Goal: Task Accomplishment & Management: Complete application form

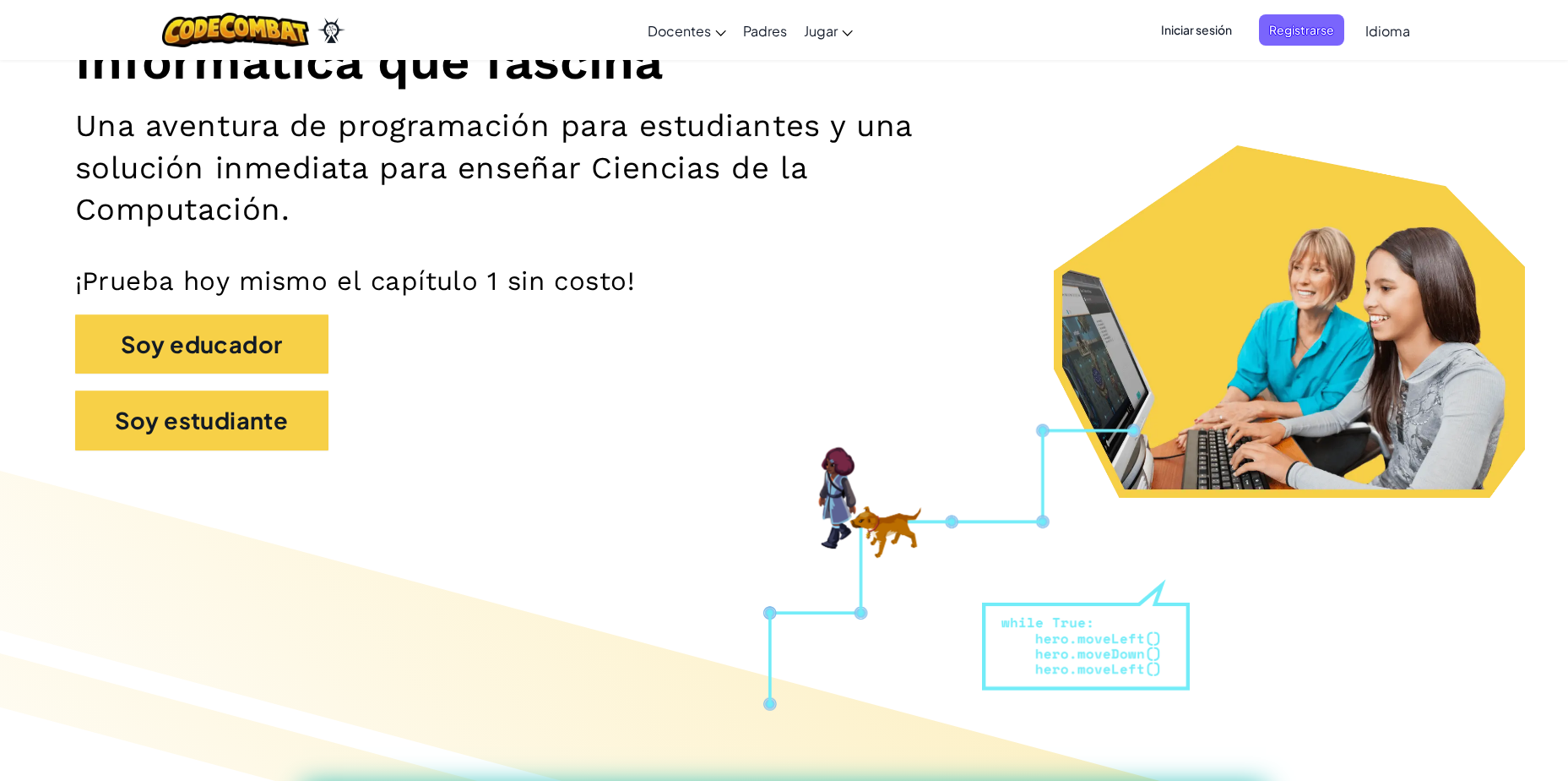
scroll to position [254, 0]
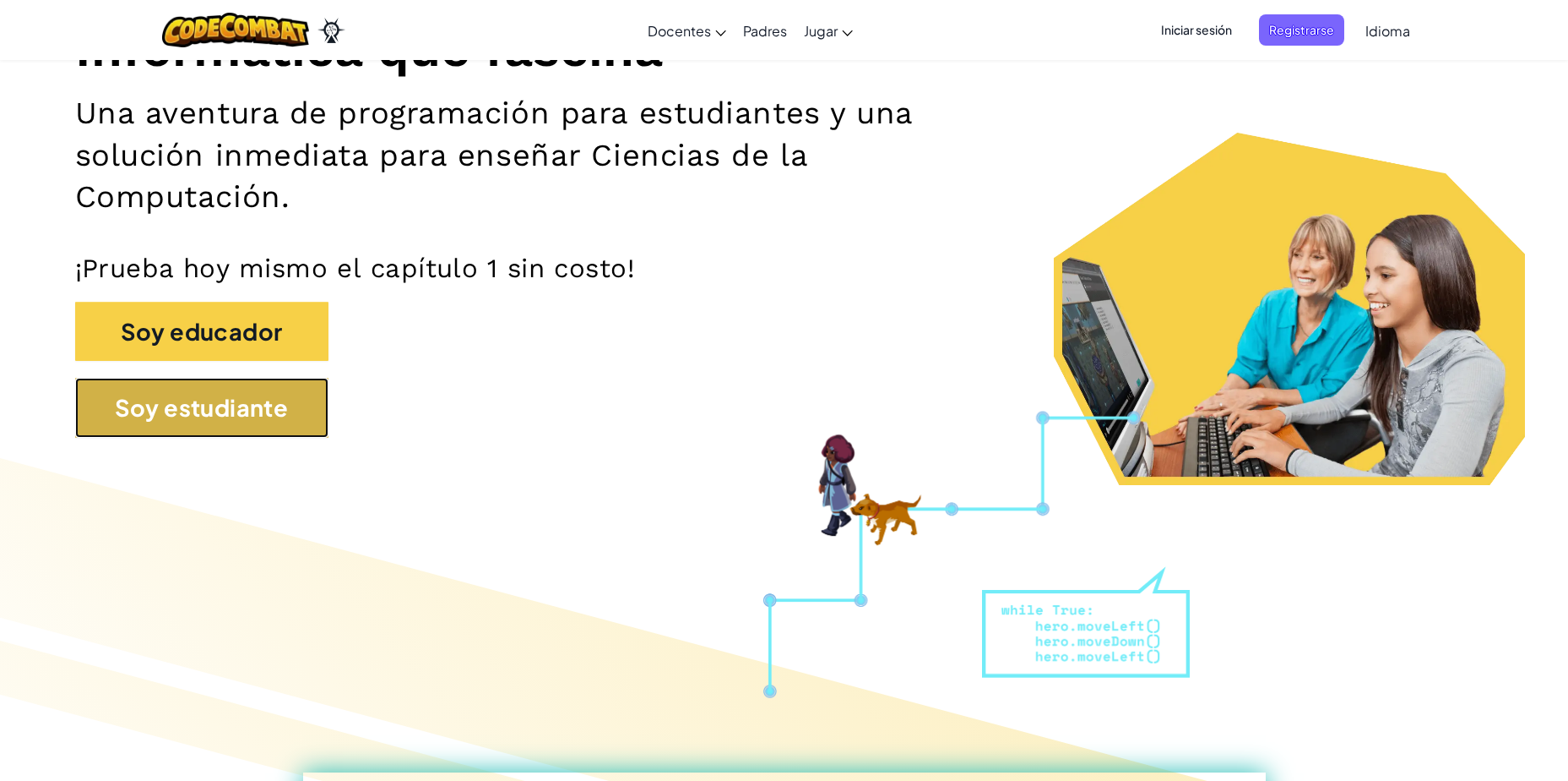
click at [263, 424] on button "Soy estudiante" at bounding box center [202, 408] width 254 height 60
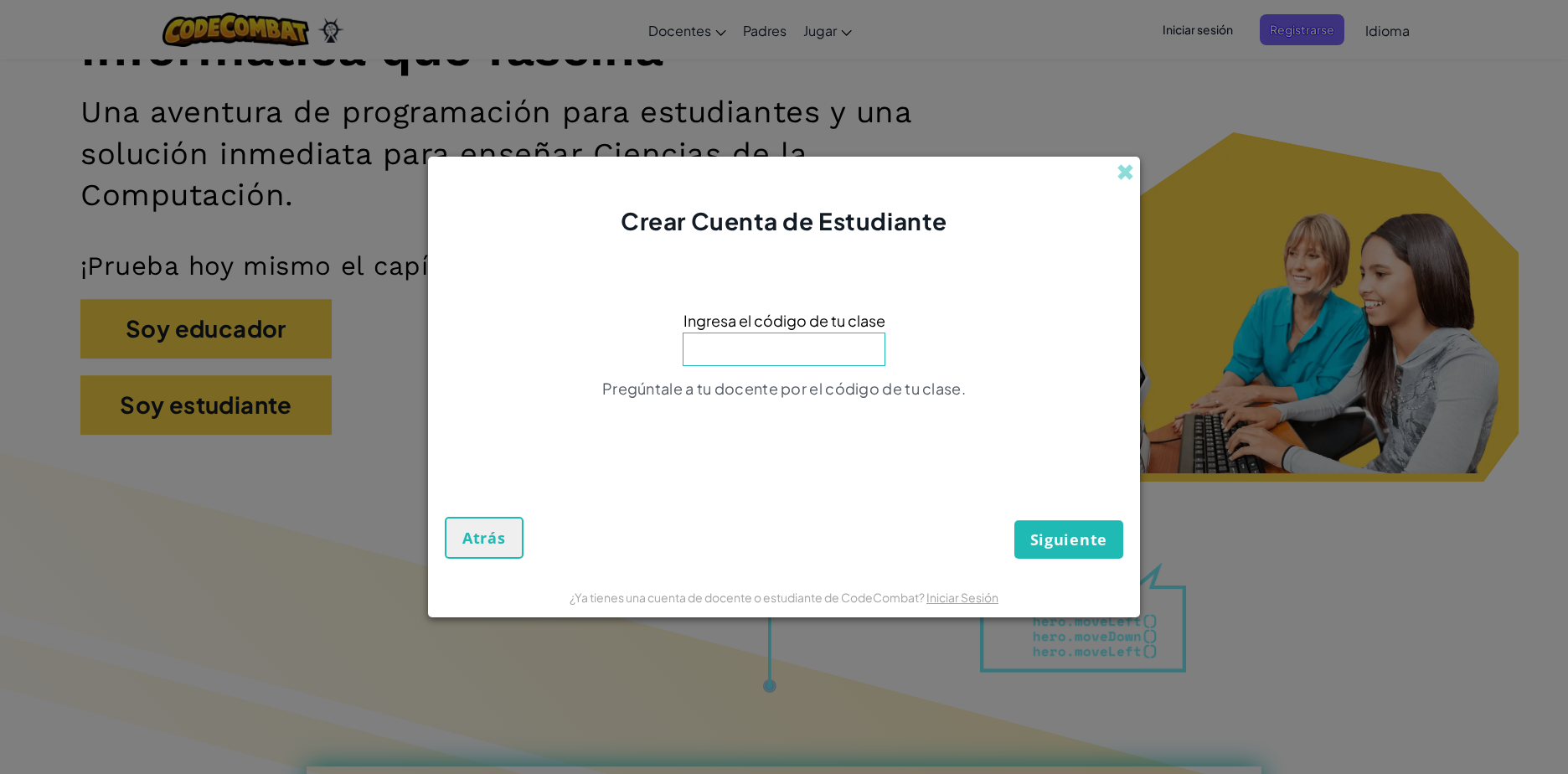
paste input "AyudaNocheDeHuevo"
click at [1096, 540] on span "Siguiente" at bounding box center [1069, 539] width 77 height 20
click at [837, 345] on input "AyudaNocheDeHuevo" at bounding box center [784, 342] width 202 height 34
type input "A"
paste input "AyudaNocheDeHuevo"
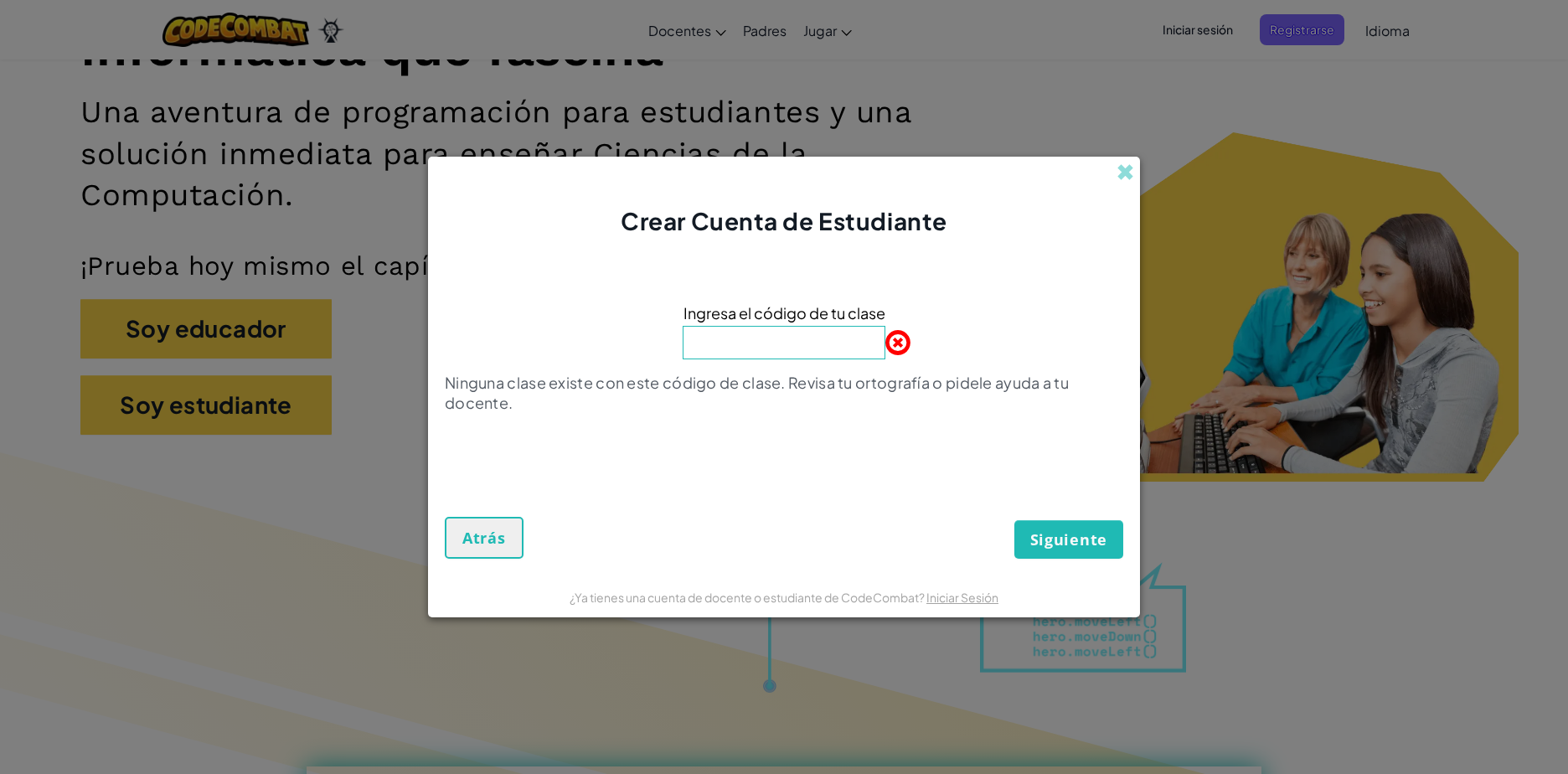
type input "AyudaNocheDeHuevo"
click at [1070, 531] on span "Siguiente" at bounding box center [1069, 539] width 77 height 20
click at [506, 534] on button "Atrás" at bounding box center [484, 538] width 78 height 42
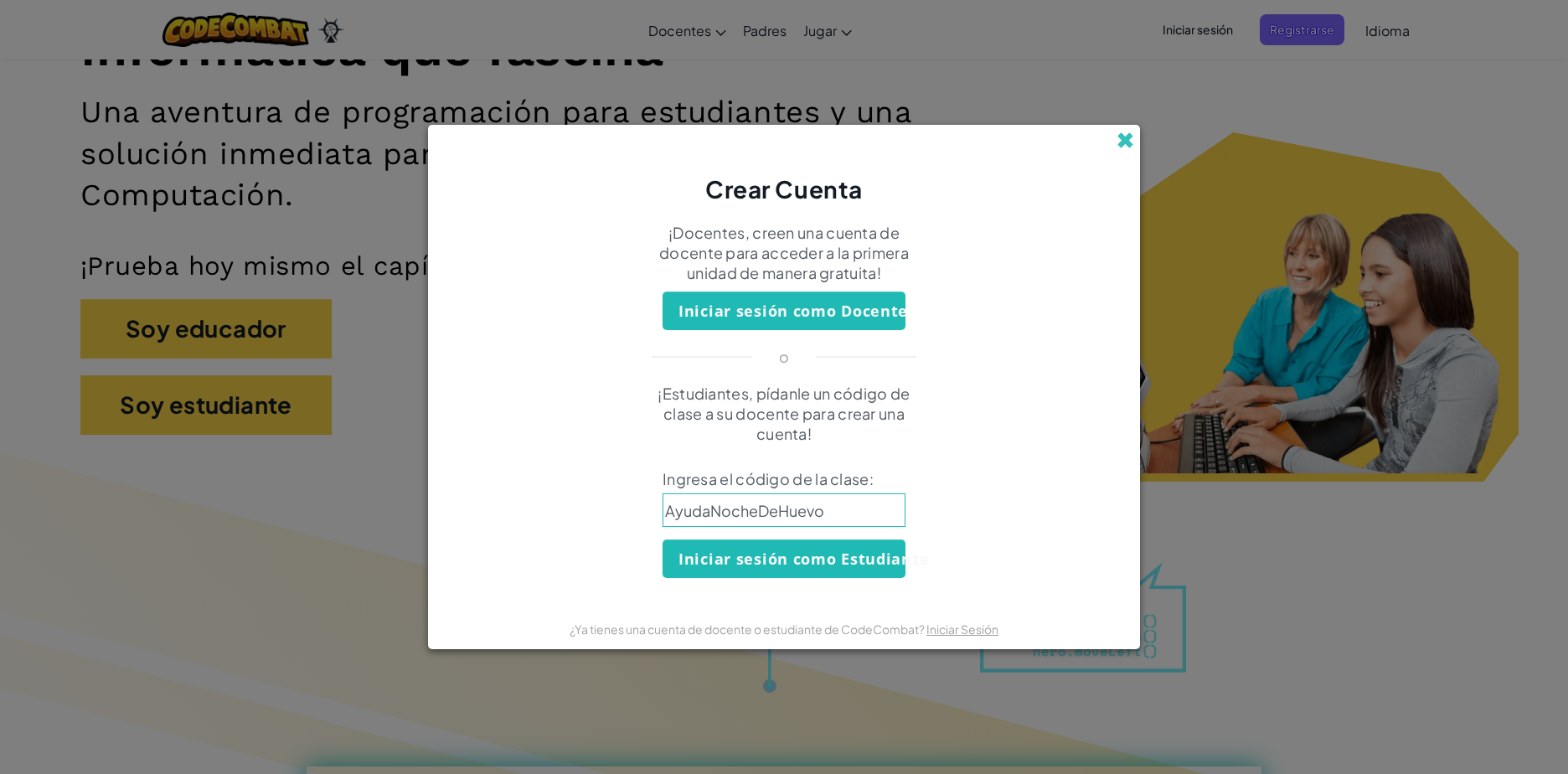
click at [1132, 139] on span at bounding box center [1125, 139] width 17 height 17
